Goal: Navigation & Orientation: Find specific page/section

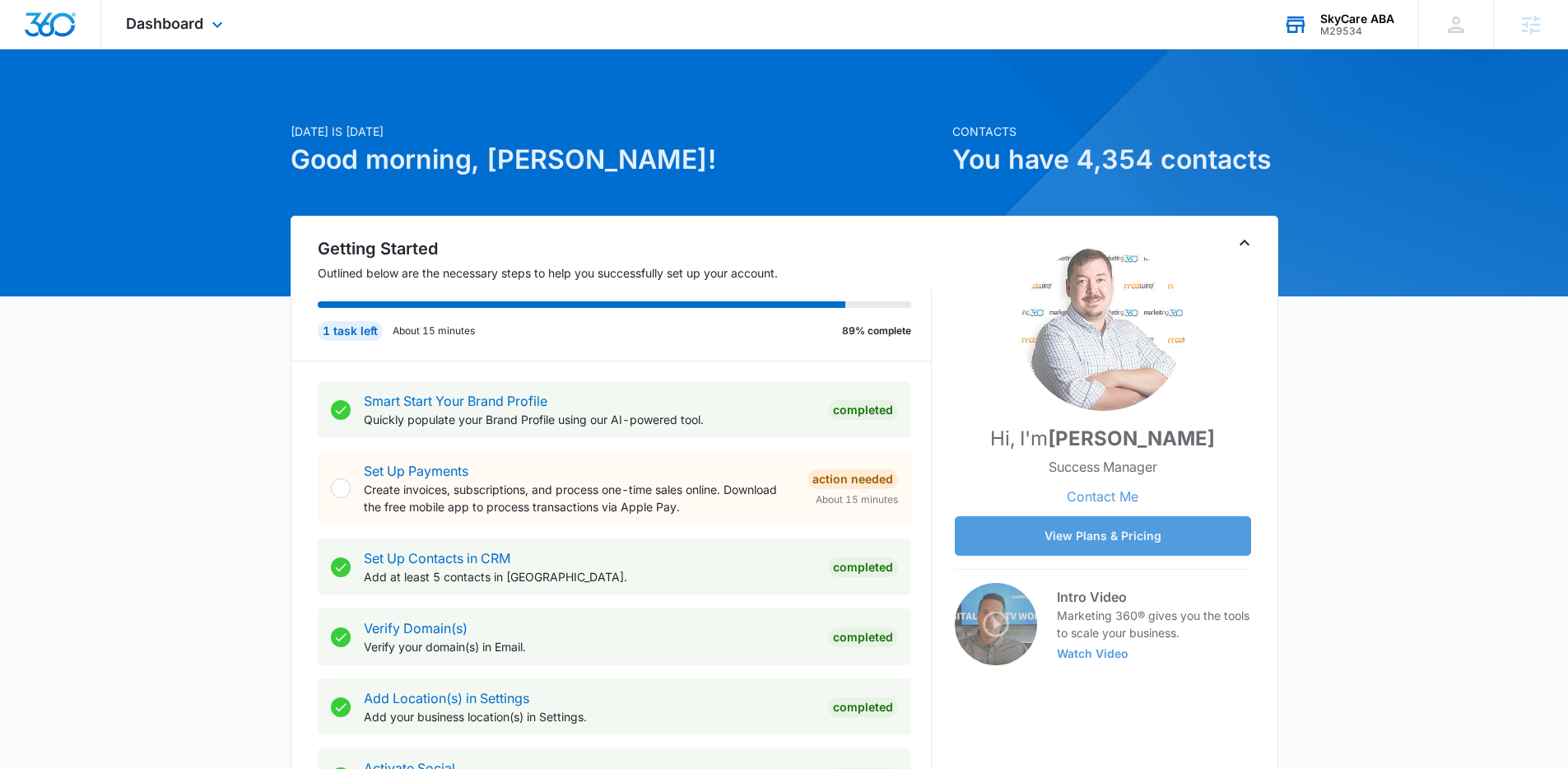
click at [1209, 30] on div "M29534" at bounding box center [1357, 31] width 74 height 12
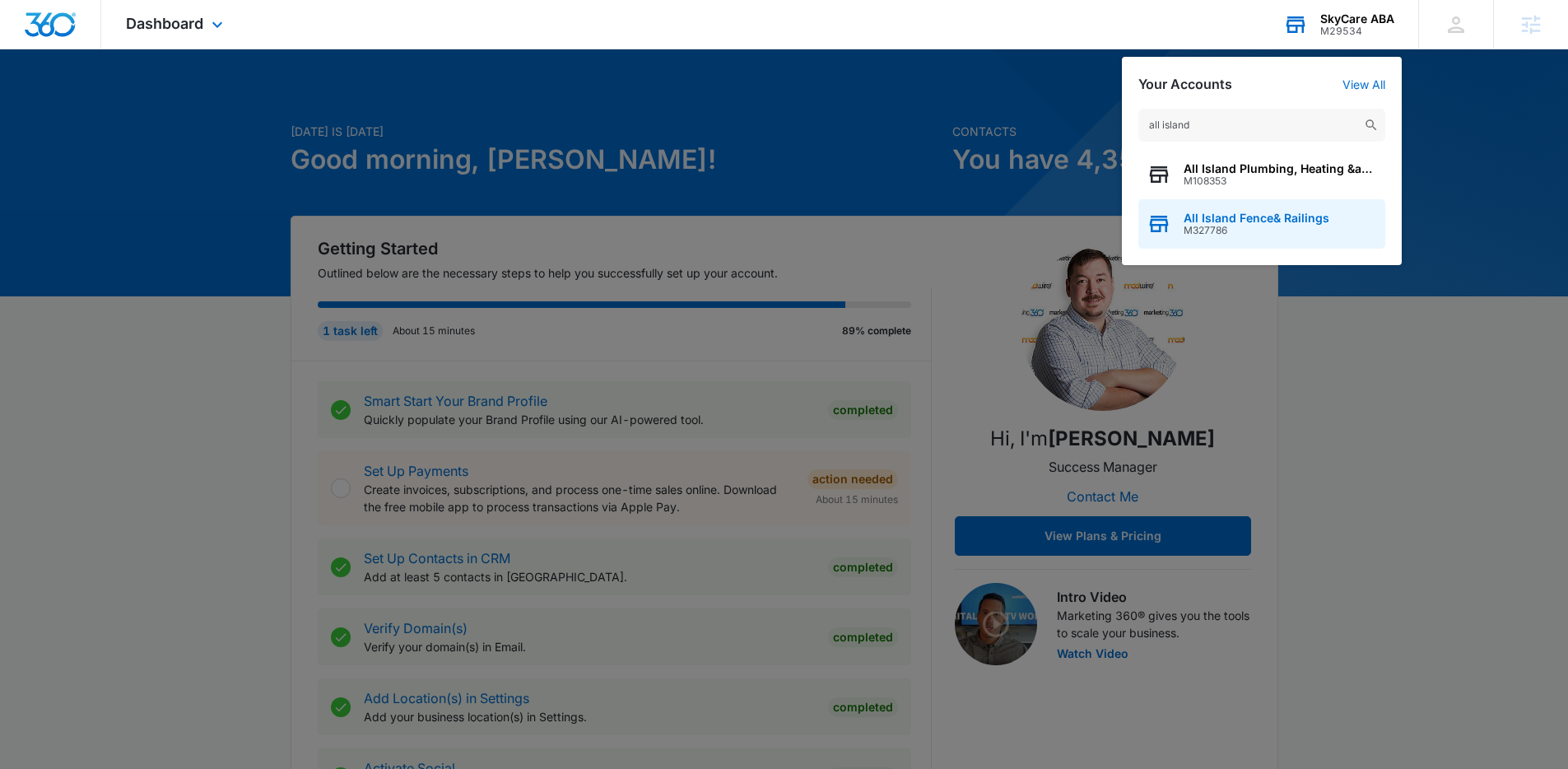
type input "all island"
click at [1209, 240] on div "All Island Fence& Railings M327786" at bounding box center [1261, 224] width 247 height 49
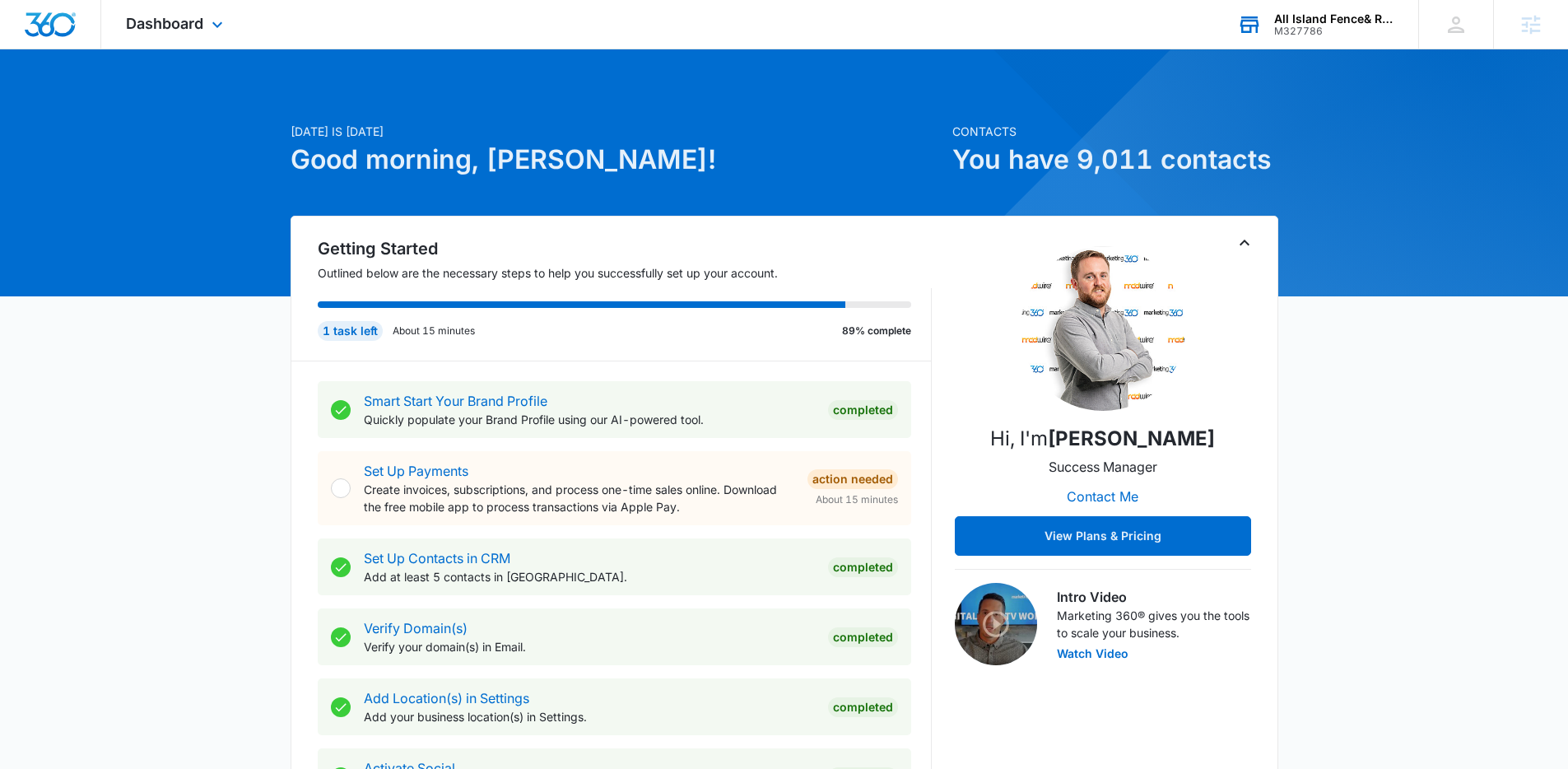
click at [208, 37] on div "Dashboard Apps Reputation Forms CRM Email Social Payments POS Content Ads Intel…" at bounding box center [176, 24] width 151 height 49
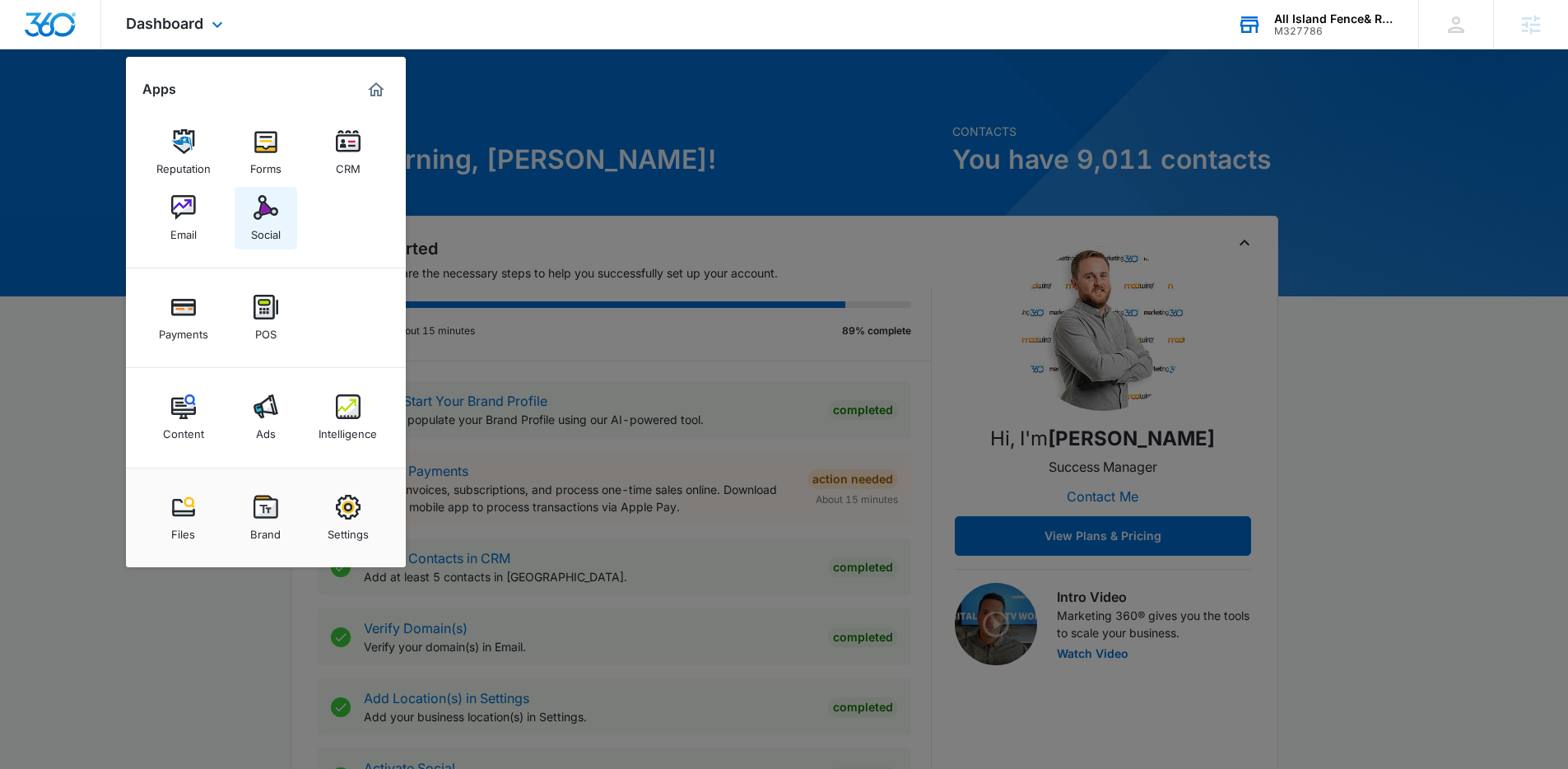
click at [266, 242] on link "Social" at bounding box center [266, 218] width 63 height 63
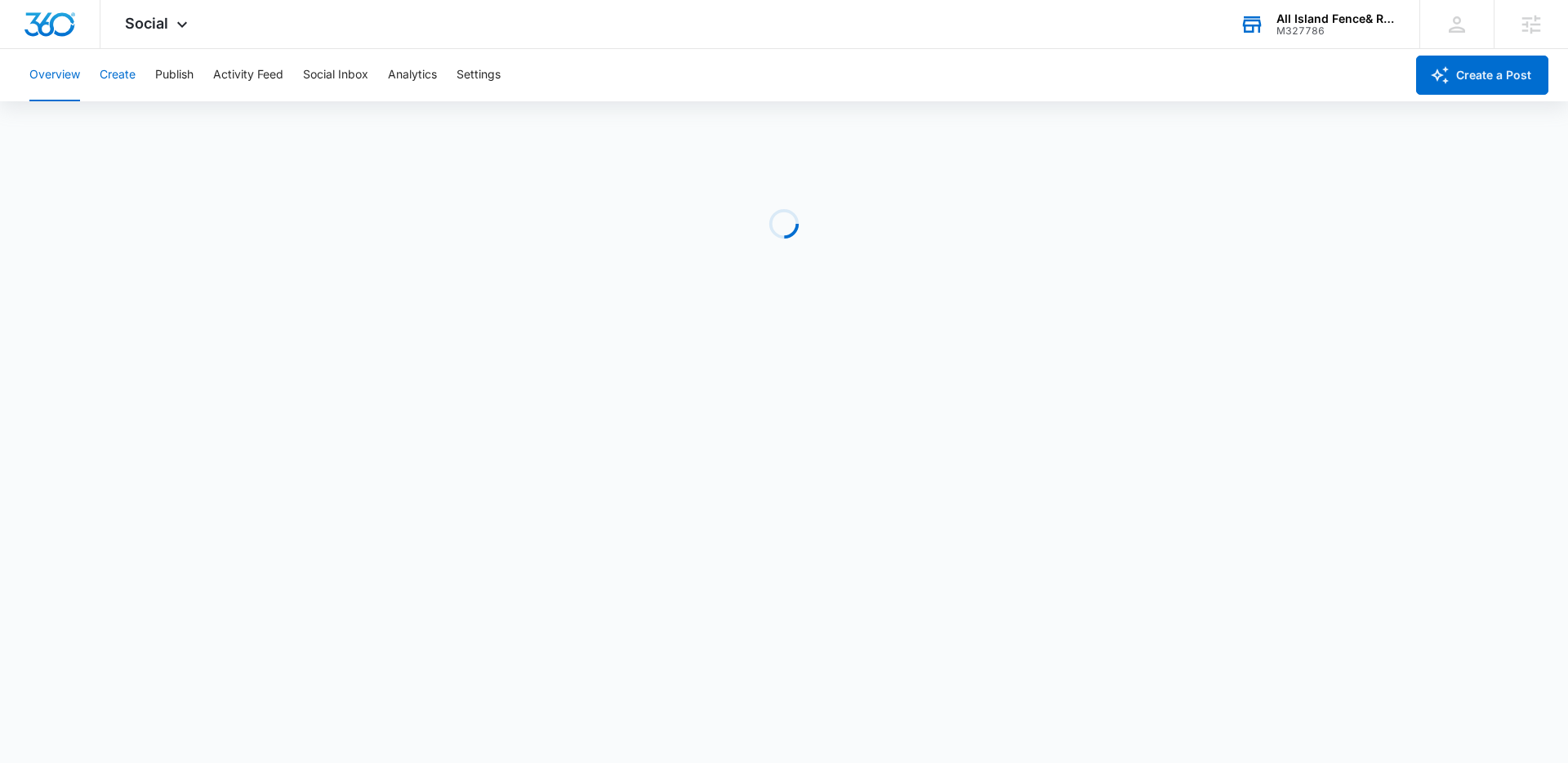
click at [126, 86] on button "Create" at bounding box center [118, 75] width 36 height 52
click at [90, 125] on button "Content Library" at bounding box center [71, 125] width 83 height 46
click at [1199, 38] on div "All Island Fence& Railings M327786 Your Accounts View All" at bounding box center [1305, 24] width 204 height 48
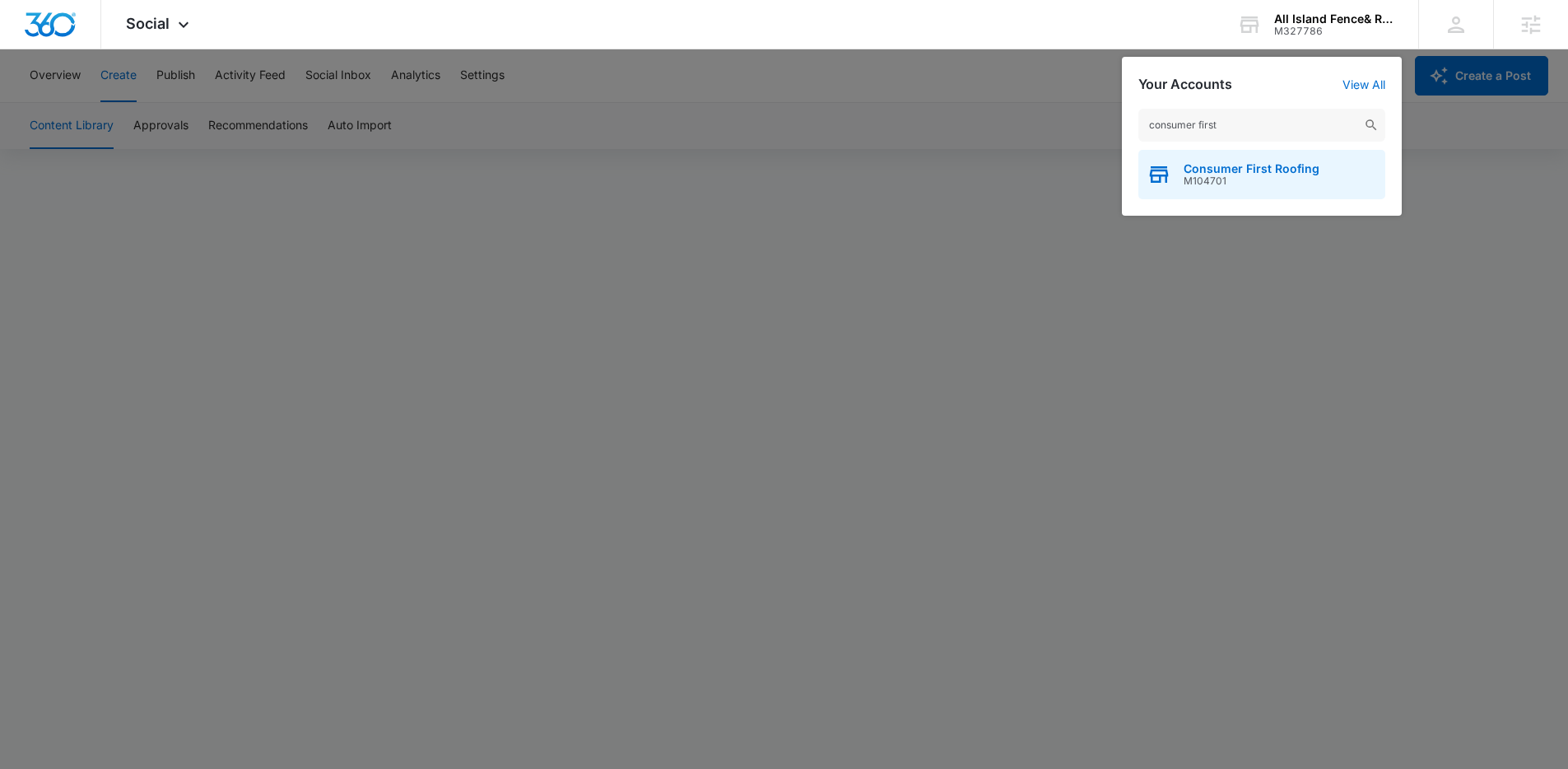
type input "consumer first"
click at [1209, 177] on span "M104701" at bounding box center [1251, 181] width 136 height 12
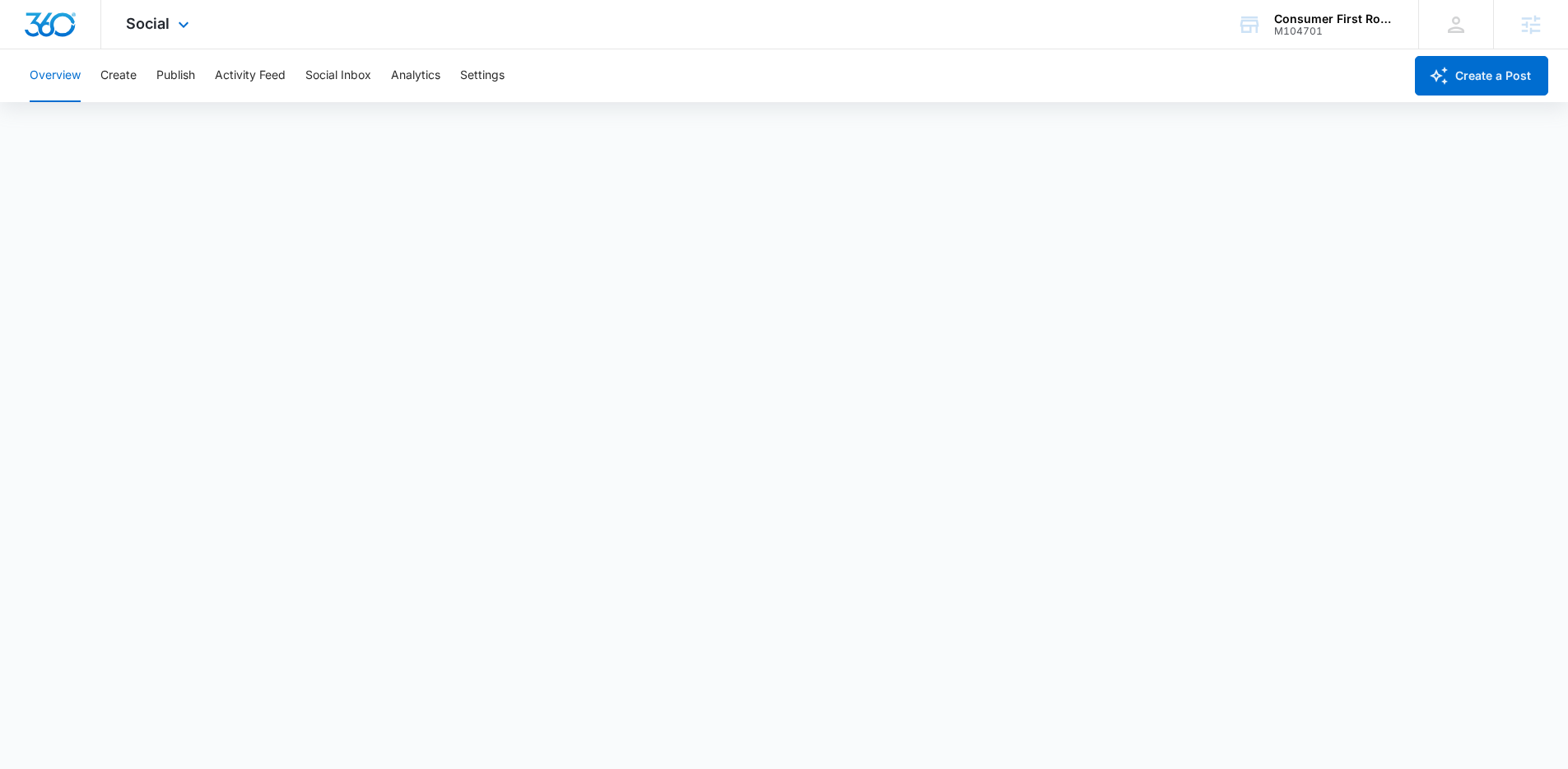
click at [130, 45] on div "Social Apps Reputation Websites Forms CRM Email Social Payments POS Content Ads…" at bounding box center [160, 24] width 117 height 49
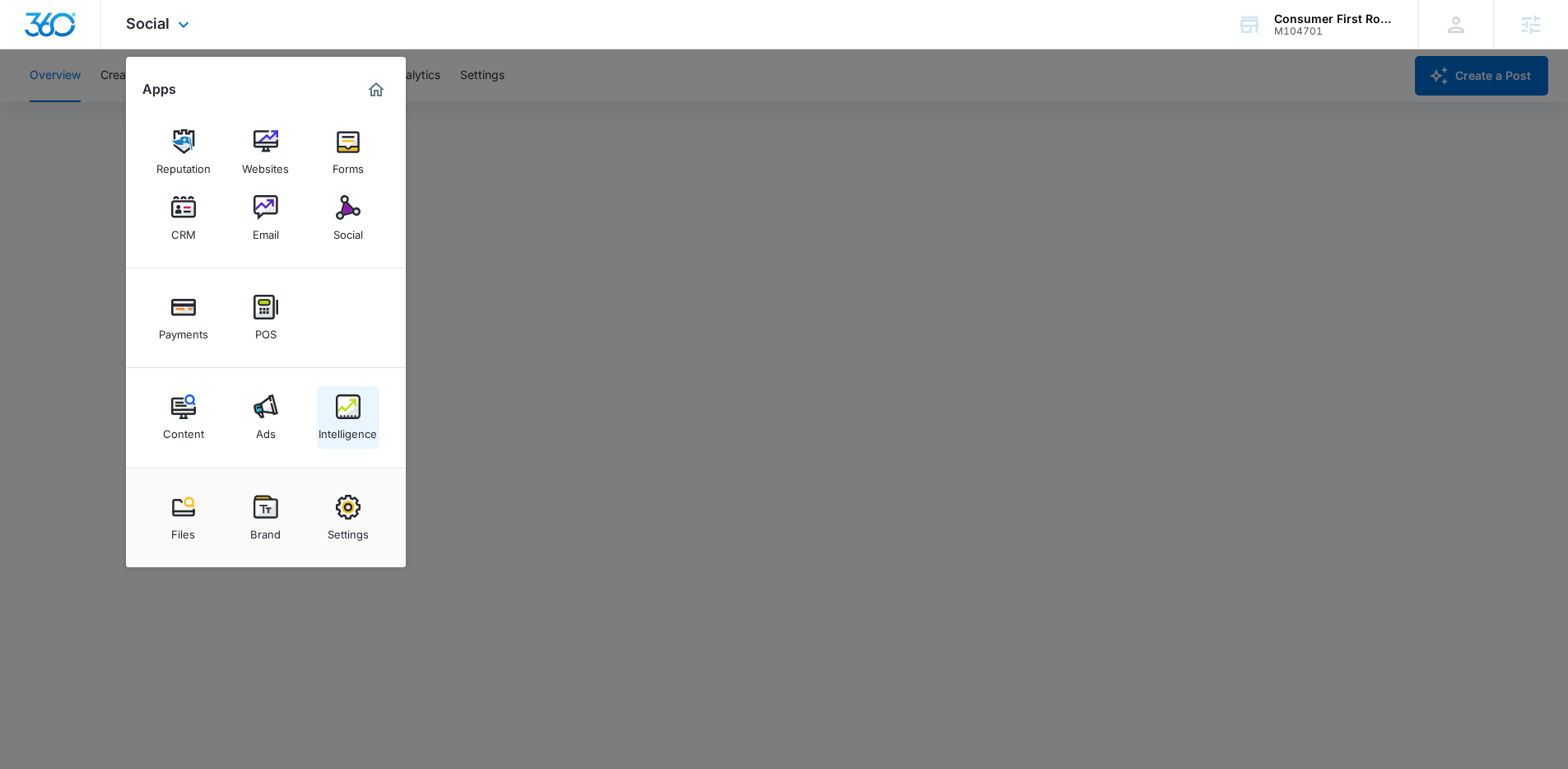
click at [348, 410] on img at bounding box center [349, 406] width 25 height 25
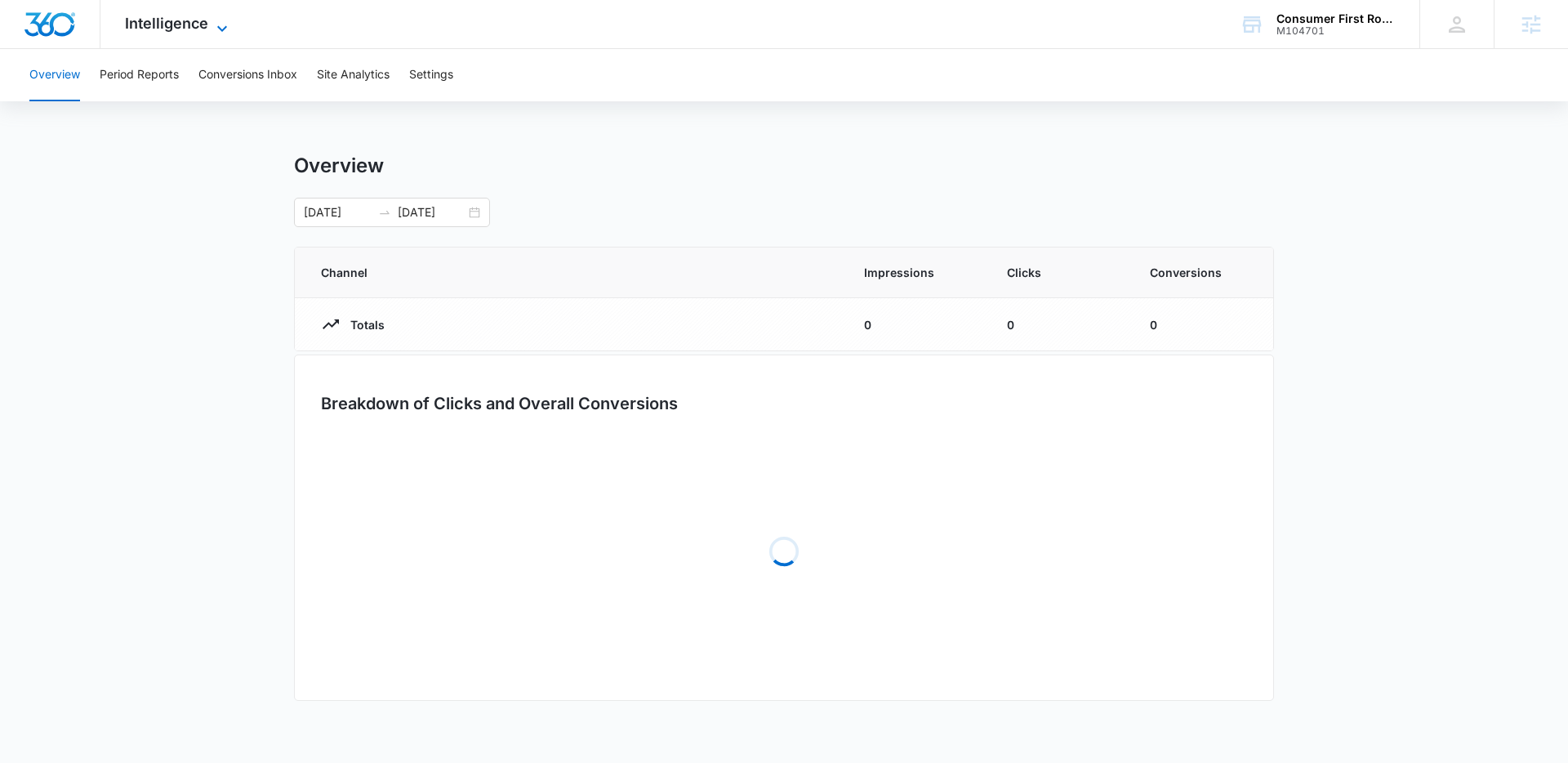
click at [214, 26] on icon at bounding box center [222, 29] width 20 height 20
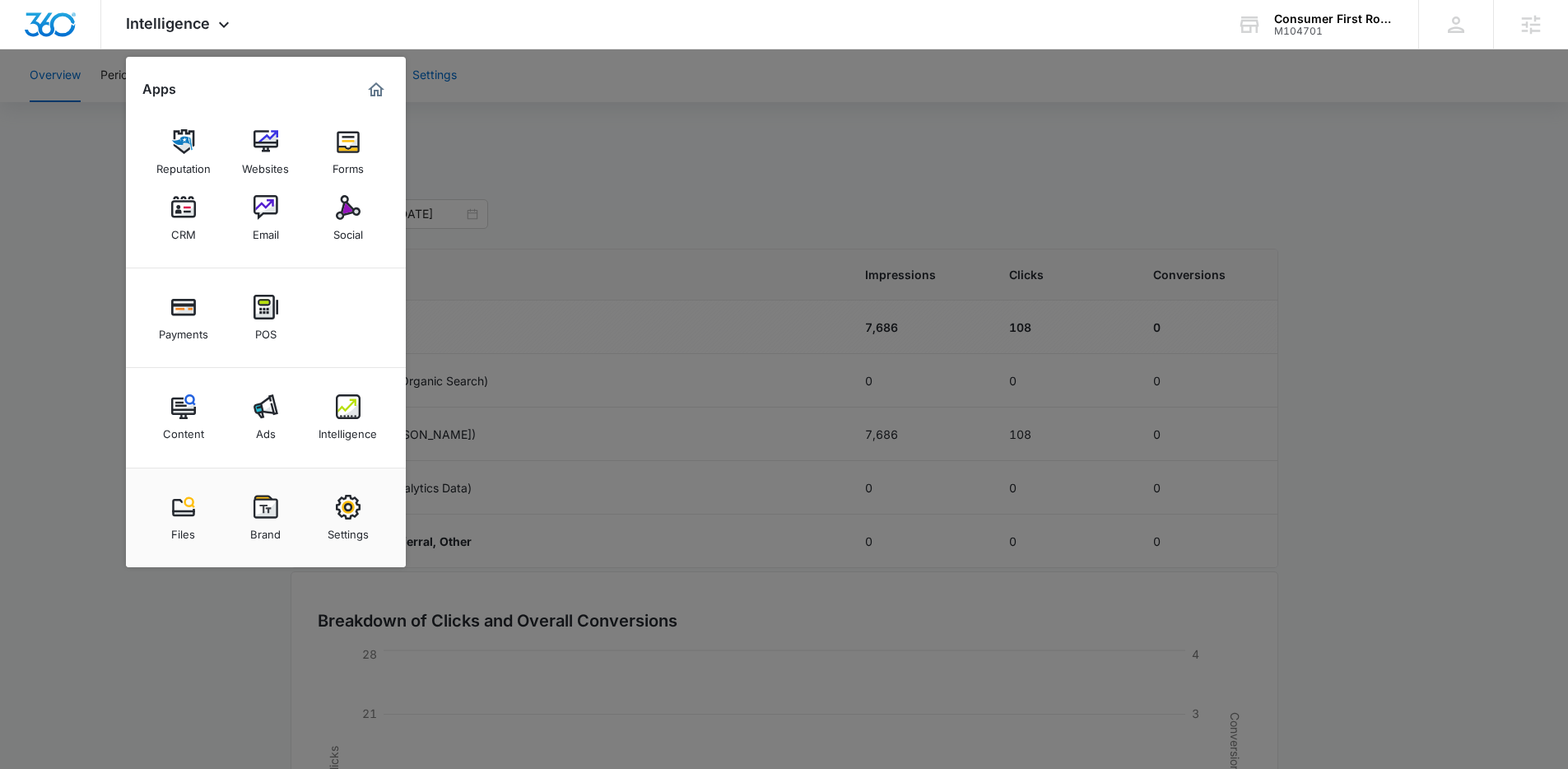
click at [423, 153] on div at bounding box center [784, 384] width 1568 height 769
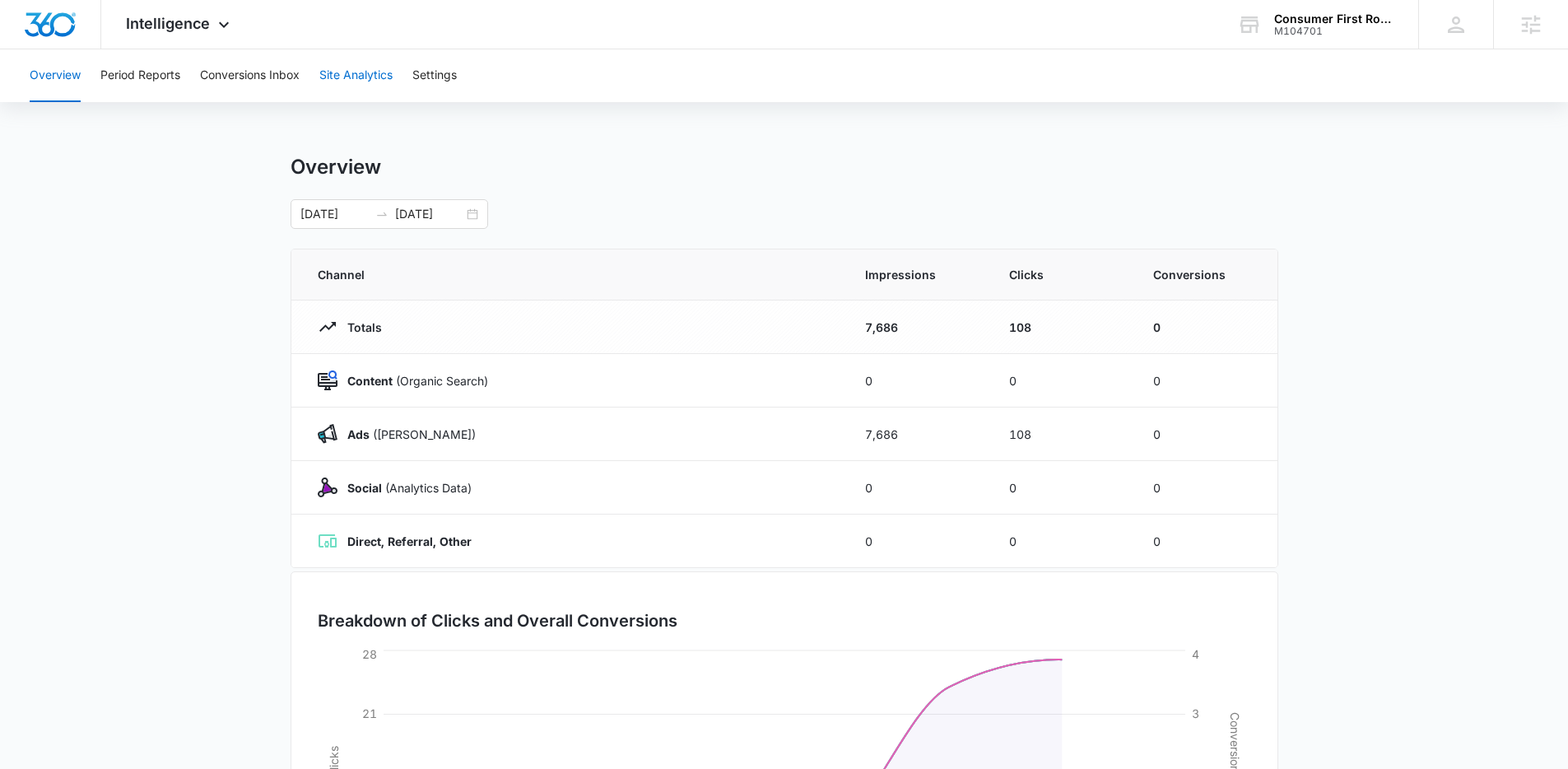
click at [375, 76] on button "Site Analytics" at bounding box center [356, 76] width 73 height 53
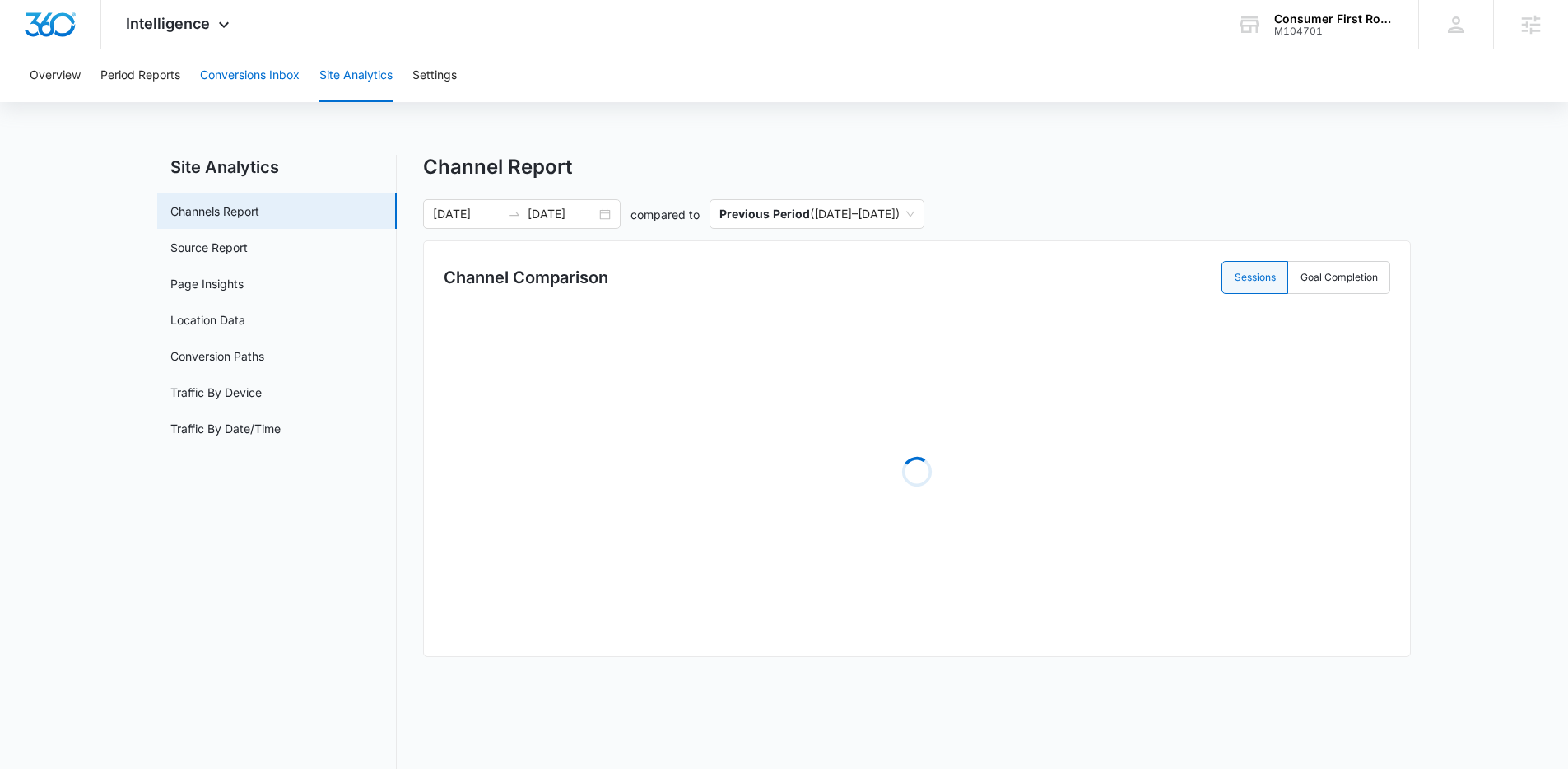
click at [276, 91] on button "Conversions Inbox" at bounding box center [250, 76] width 100 height 53
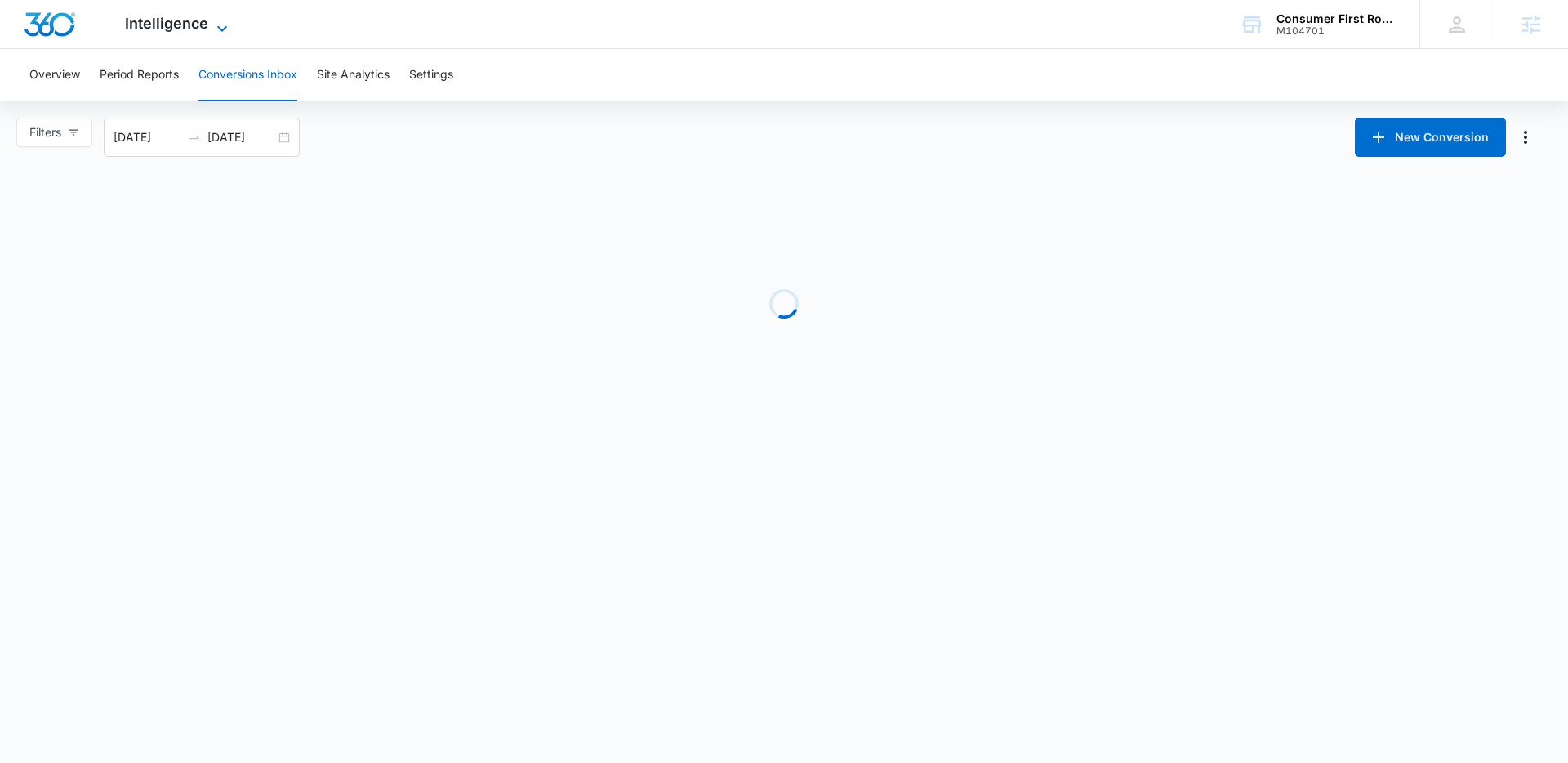
click at [221, 25] on icon at bounding box center [222, 29] width 20 height 20
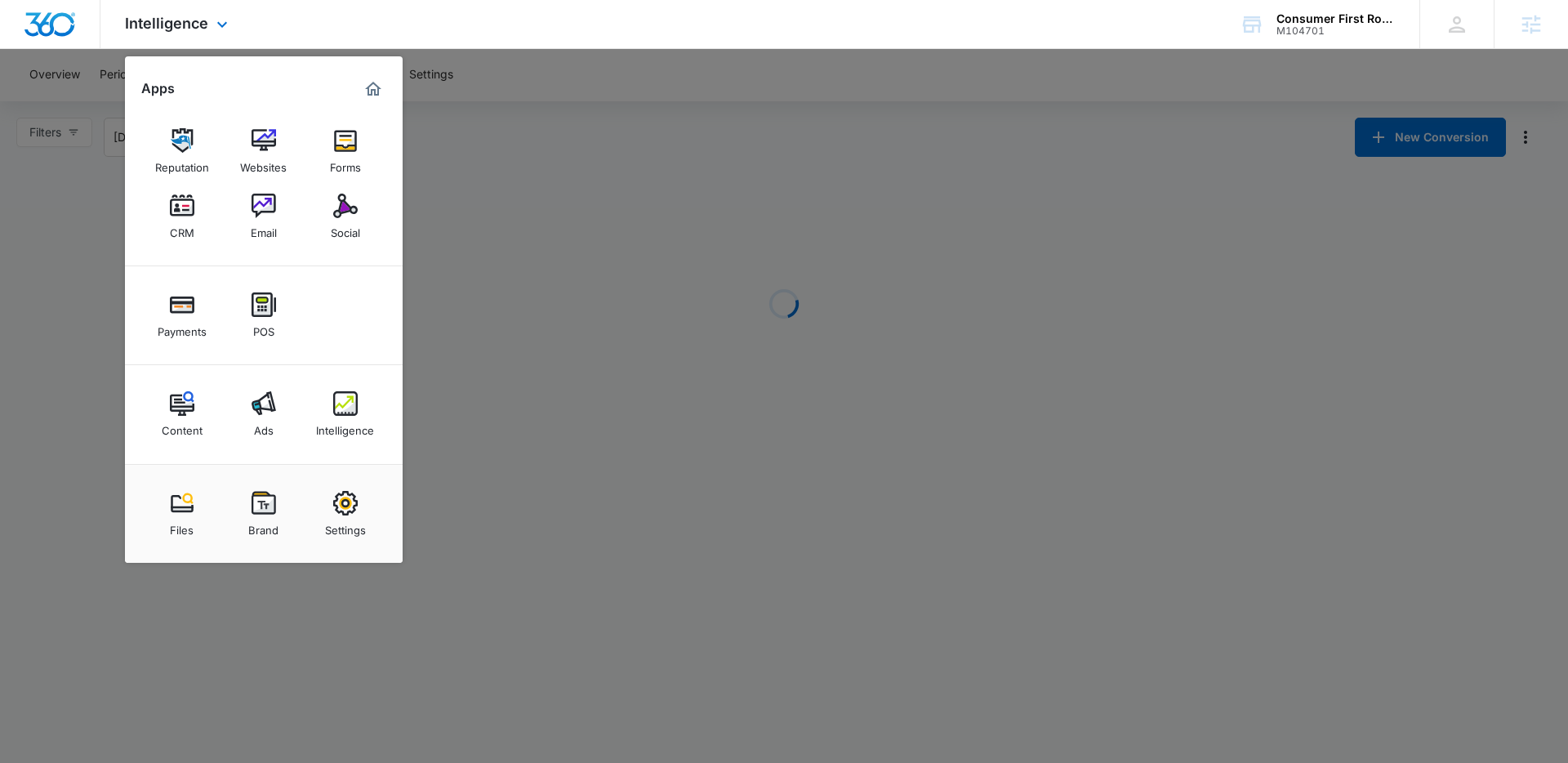
drag, startPoint x: 267, startPoint y: 386, endPoint x: 353, endPoint y: 360, distance: 89.8
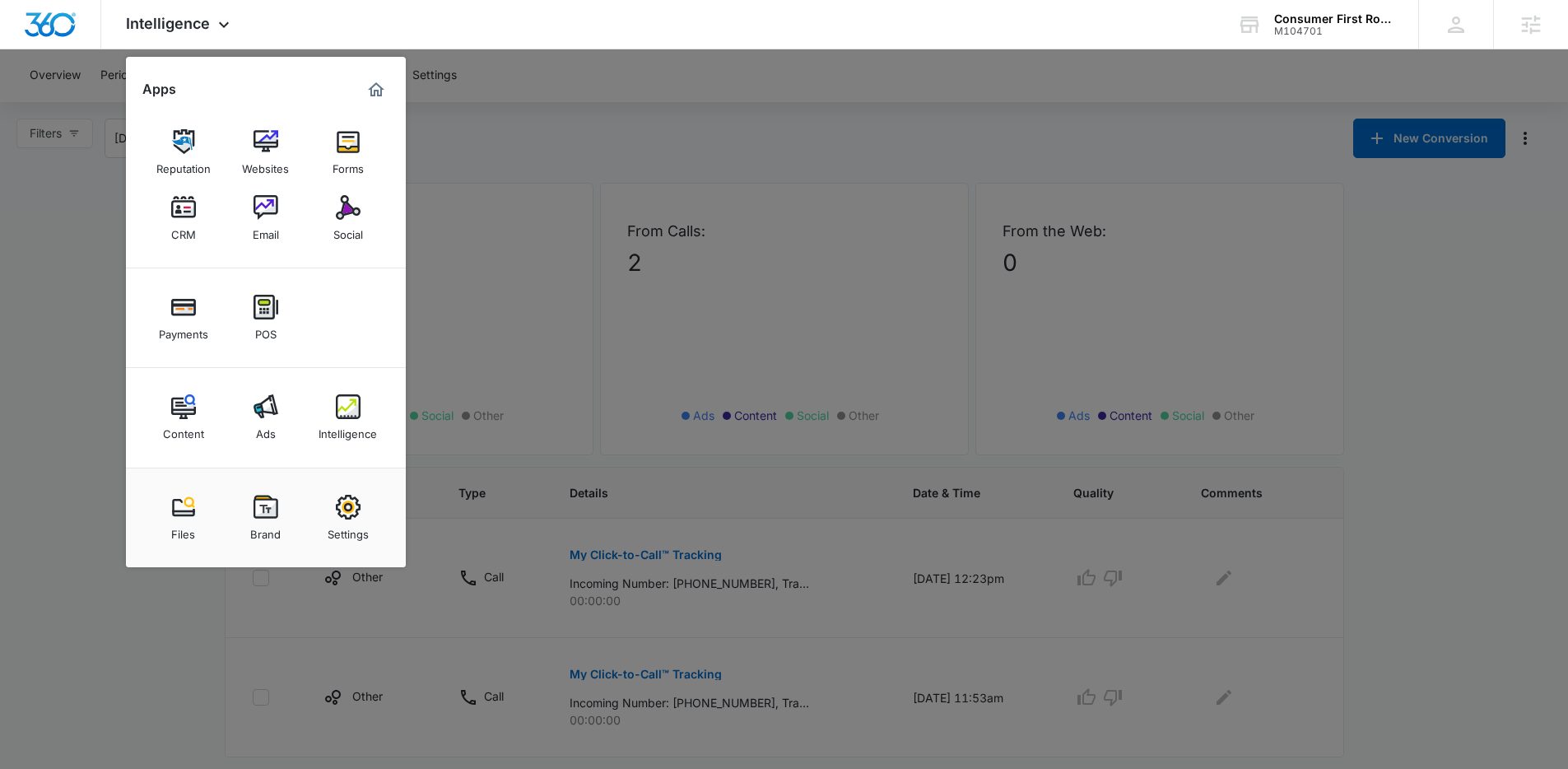
click at [662, 219] on div at bounding box center [784, 384] width 1568 height 769
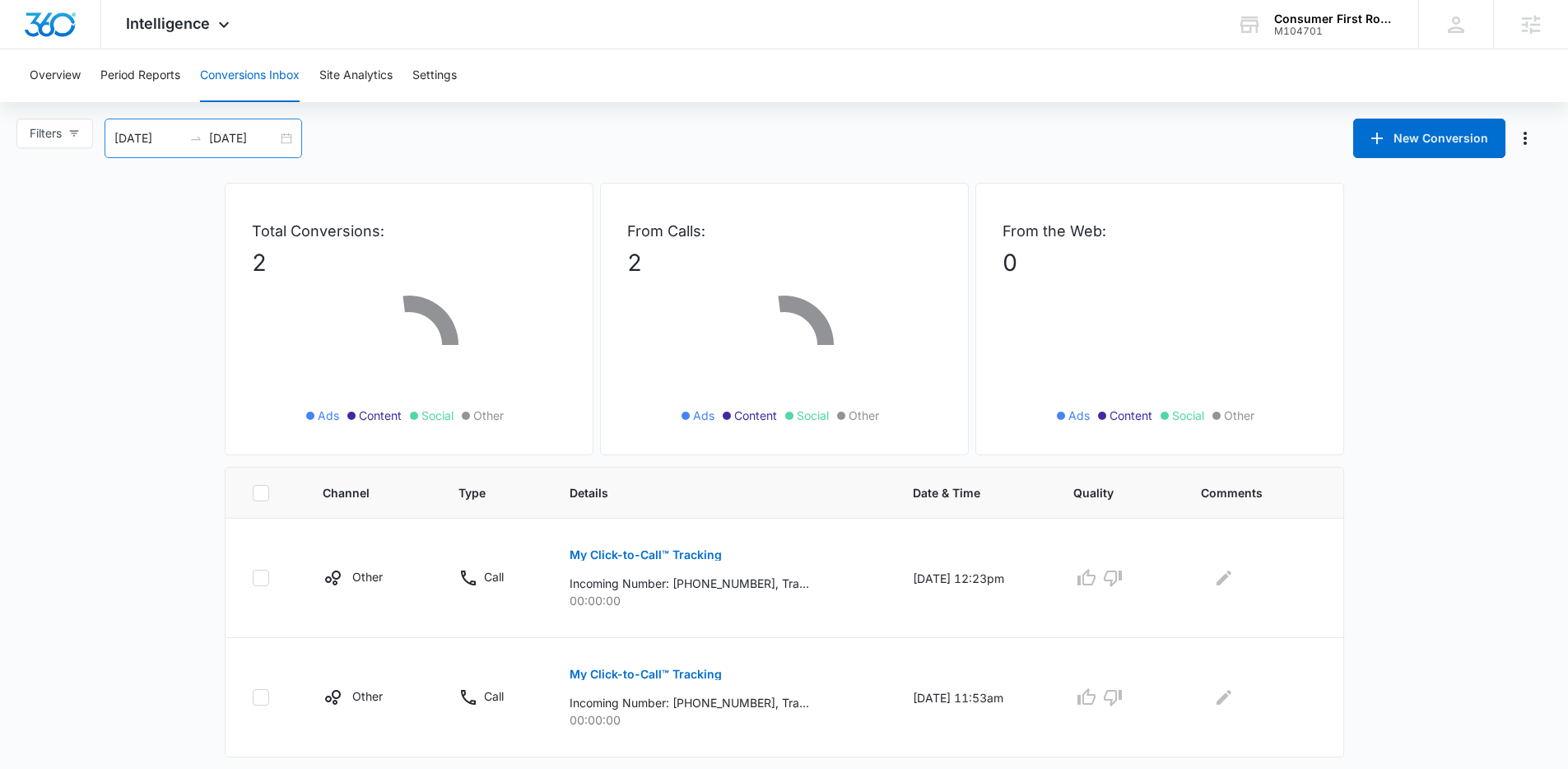
click at [241, 152] on div "07/13/2025 08/12/2025" at bounding box center [204, 138] width 198 height 40
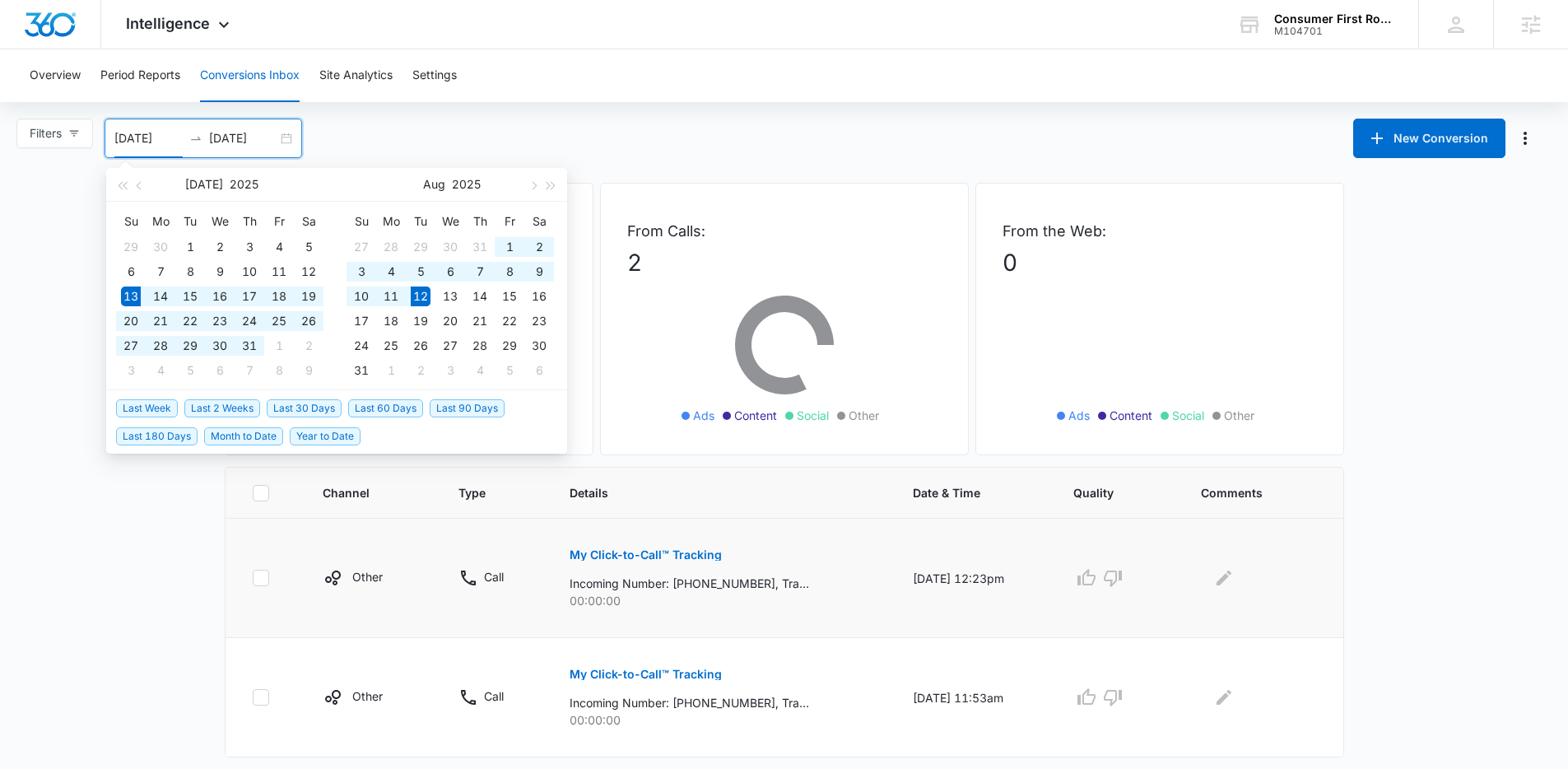
type input "07/13/2025"
click at [298, 405] on span "Last 30 Days" at bounding box center [304, 408] width 75 height 18
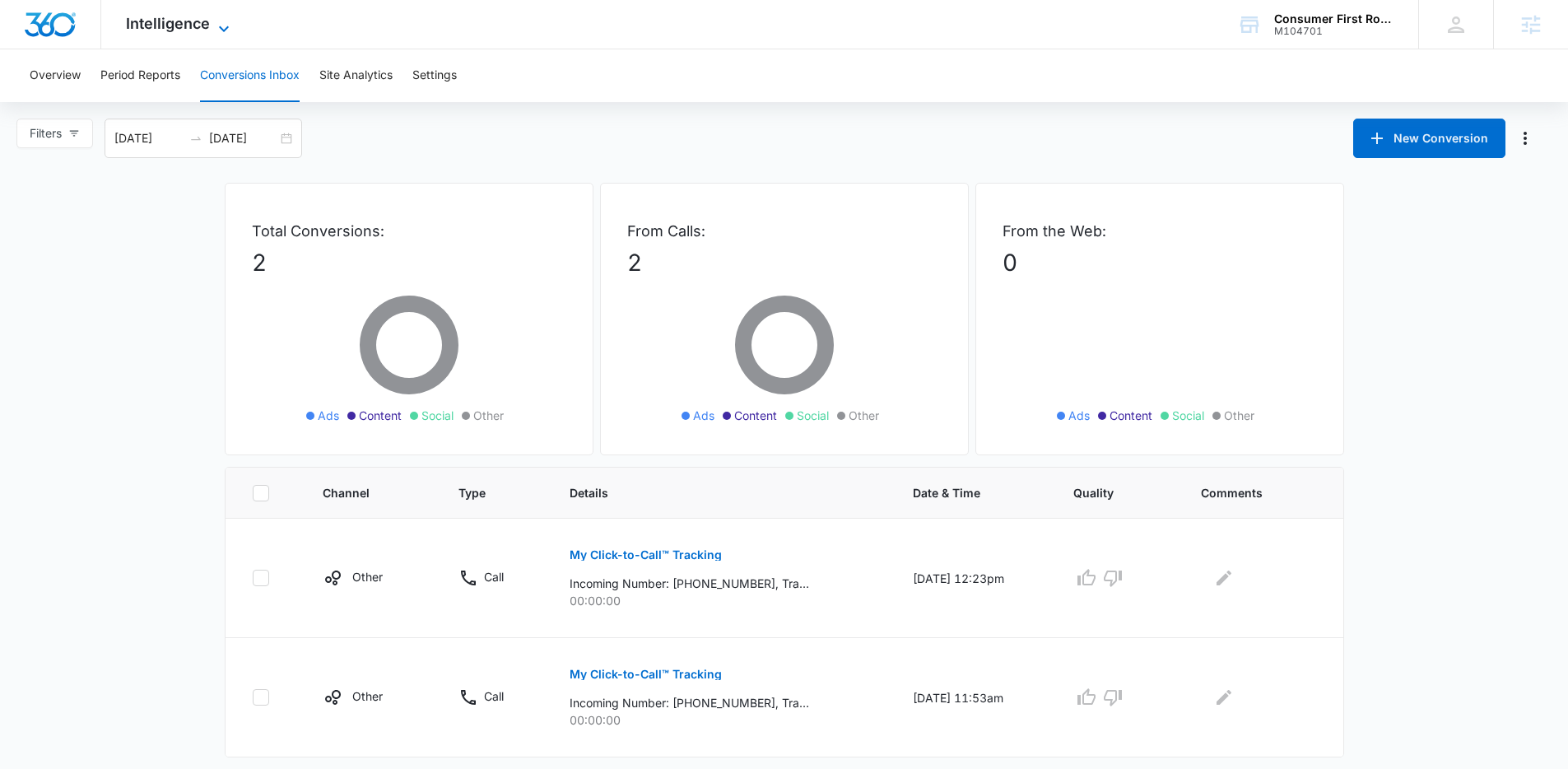
click at [208, 31] on span "Intelligence" at bounding box center [168, 23] width 84 height 17
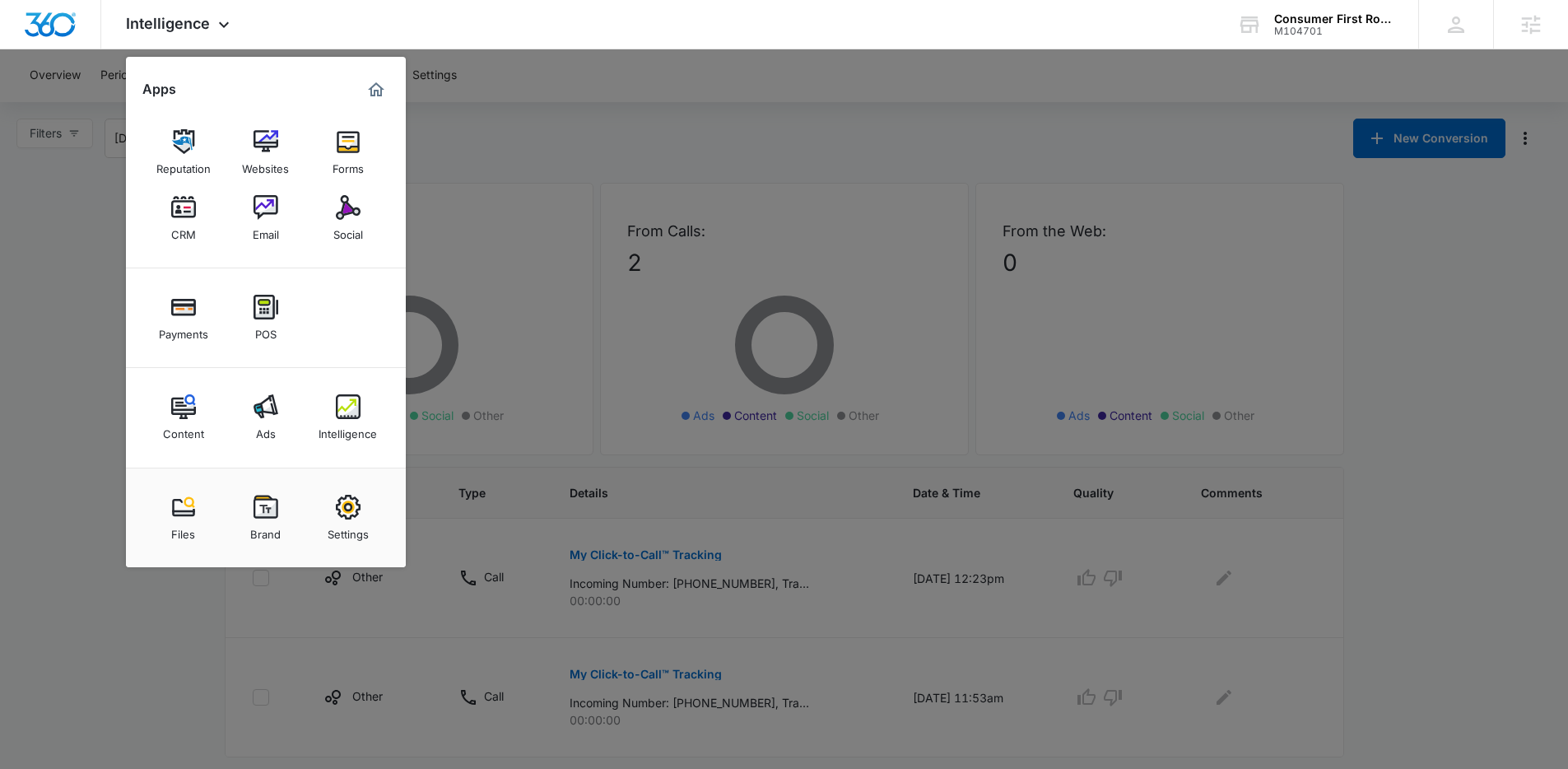
click at [199, 222] on link "CRM" at bounding box center [184, 218] width 63 height 63
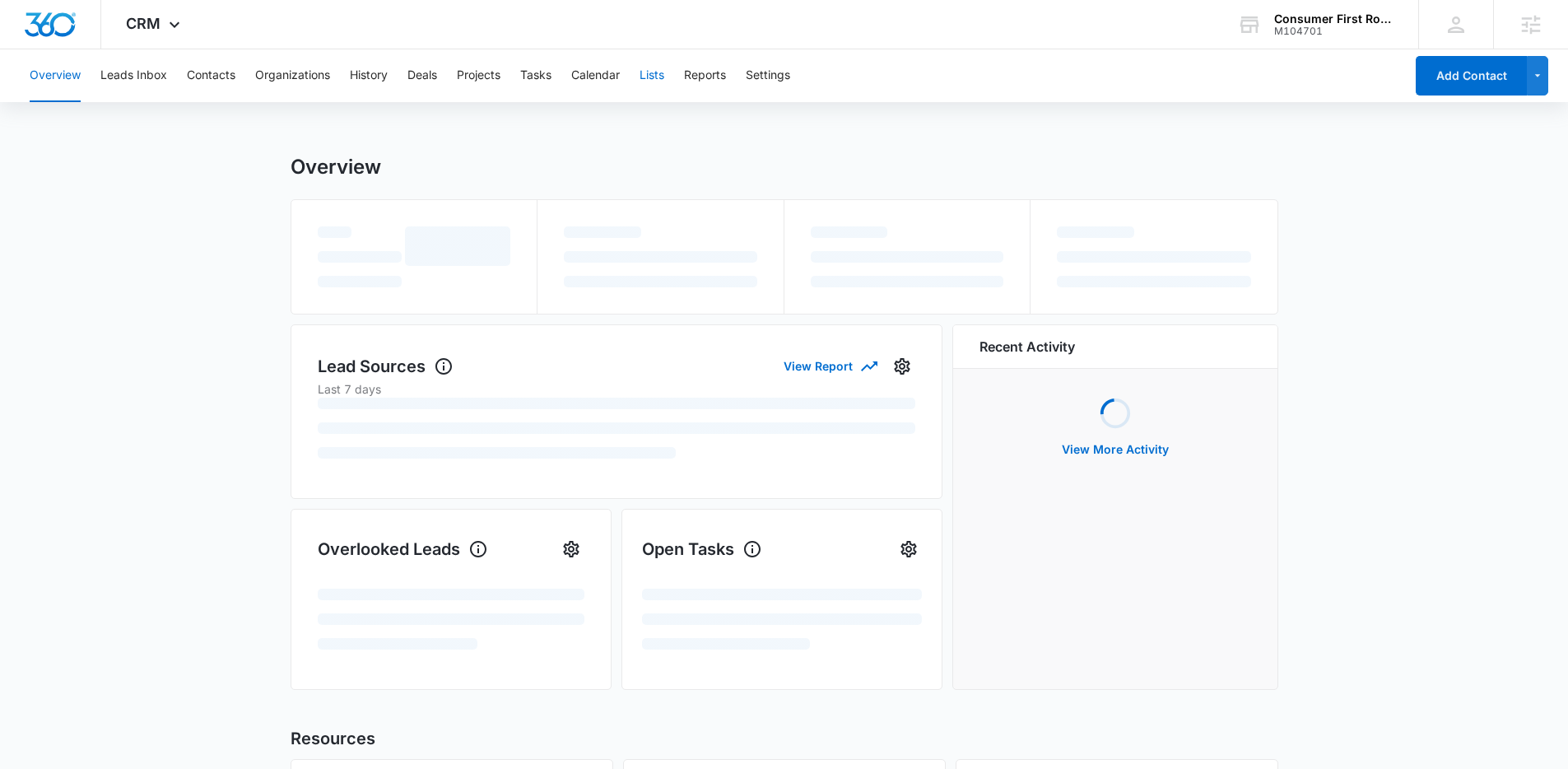
click at [660, 85] on button "Lists" at bounding box center [652, 76] width 25 height 53
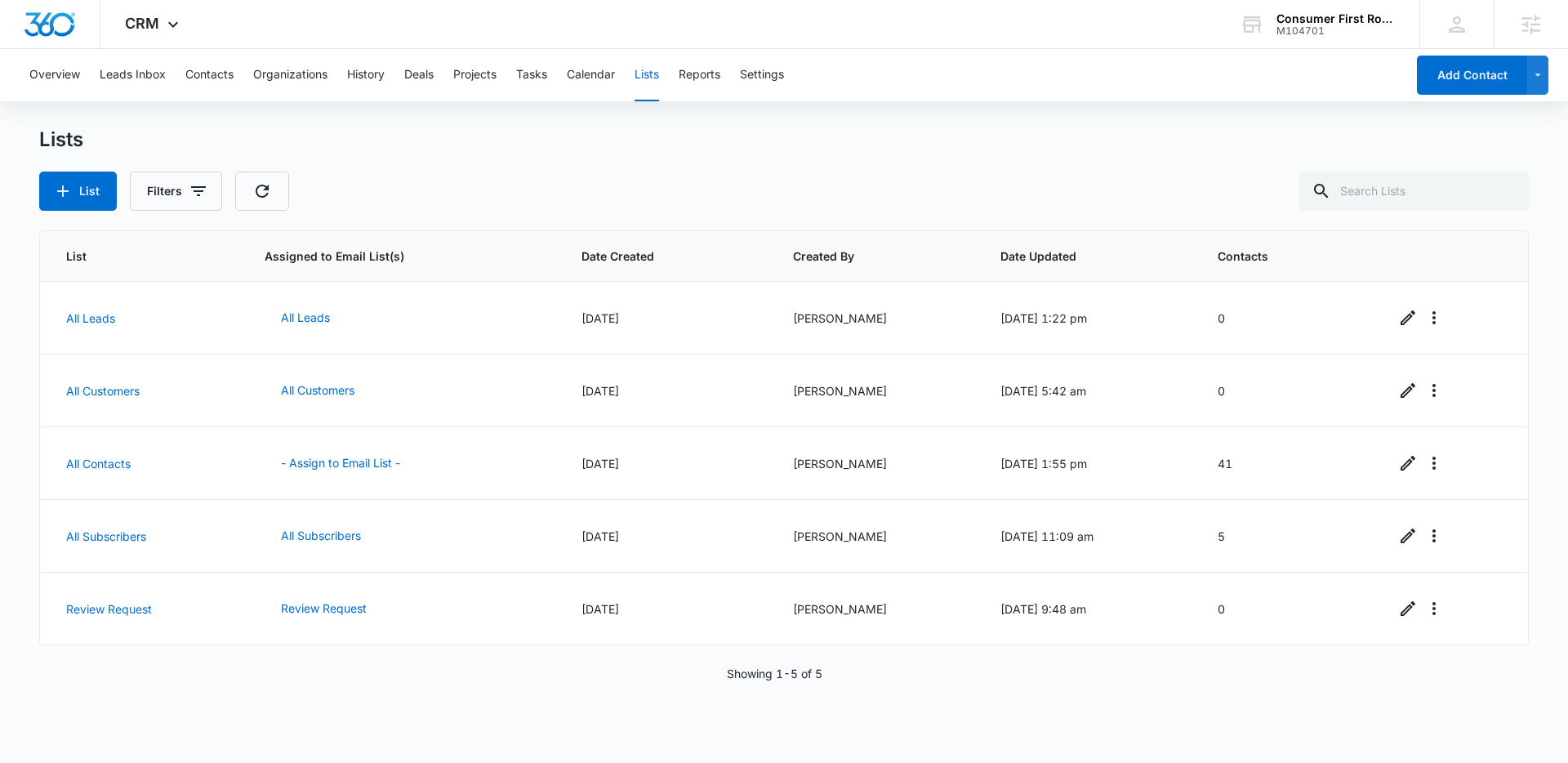
click at [418, 581] on div "Showing 1-5 of 5" at bounding box center [784, 673] width 1490 height 17
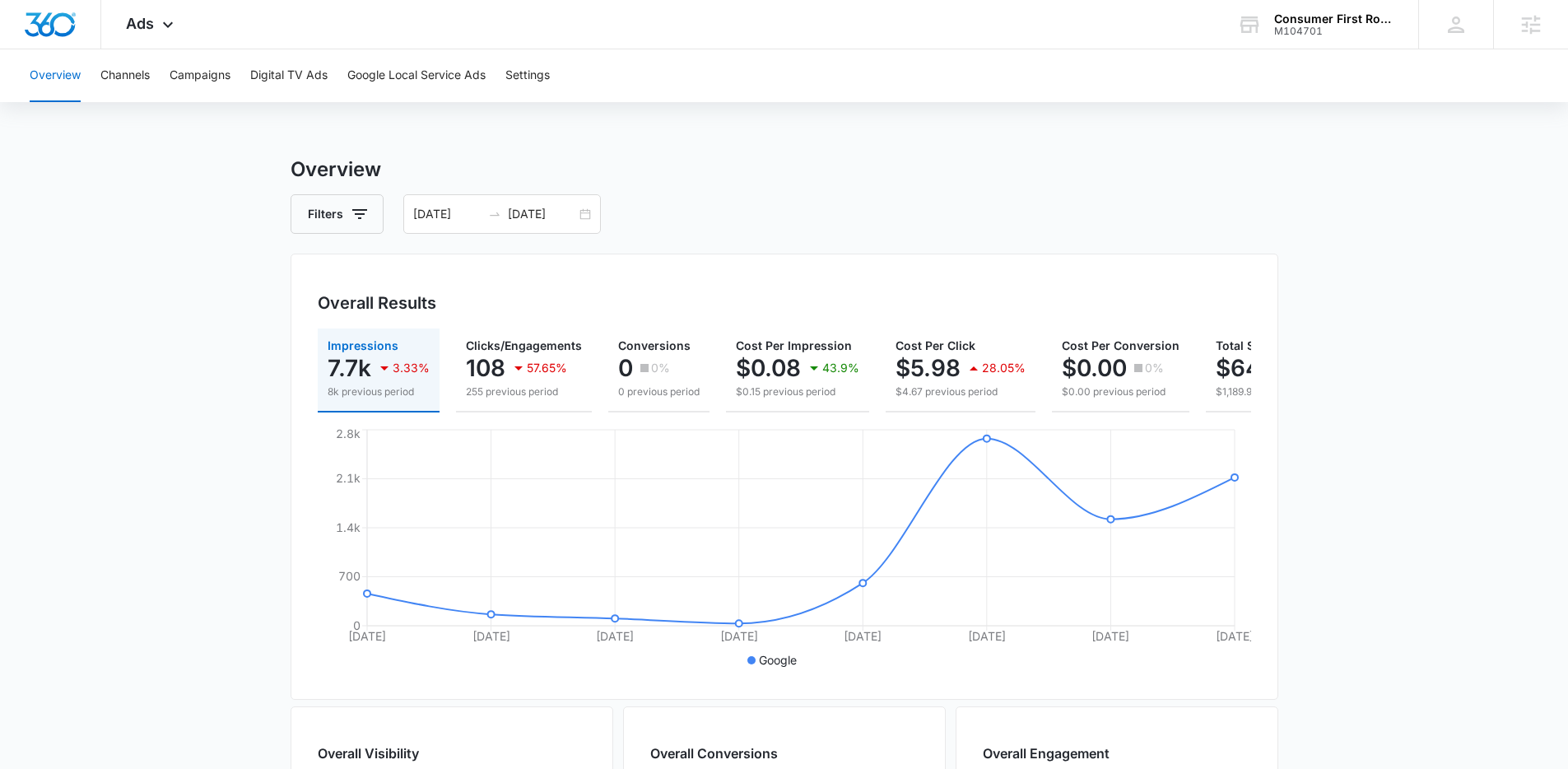
drag, startPoint x: 604, startPoint y: 90, endPoint x: 591, endPoint y: 77, distance: 18.4
click at [589, 76] on div "Overview Channels Campaigns Digital TV Ads Google Local Service Ads Settings" at bounding box center [784, 76] width 1528 height 53
click at [592, 77] on div "Overview Channels Campaigns Digital TV Ads Google Local Service Ads Settings" at bounding box center [784, 76] width 1528 height 53
